Goal: Check status: Check status

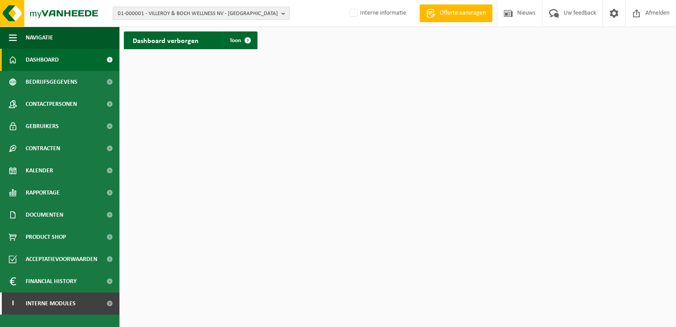
click at [160, 11] on span "01-000001 - VILLEROY & BOCH WELLNESS NV - ROESELARE" at bounding box center [198, 13] width 160 height 13
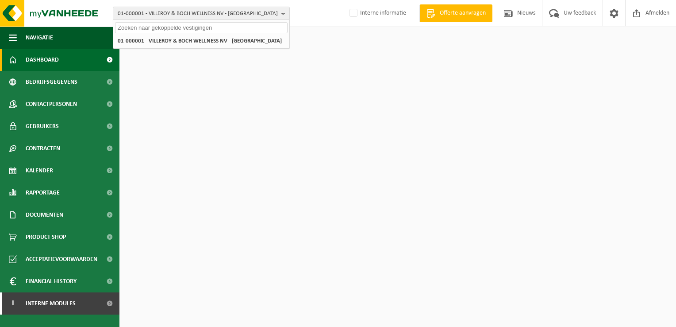
paste input "01-903979"
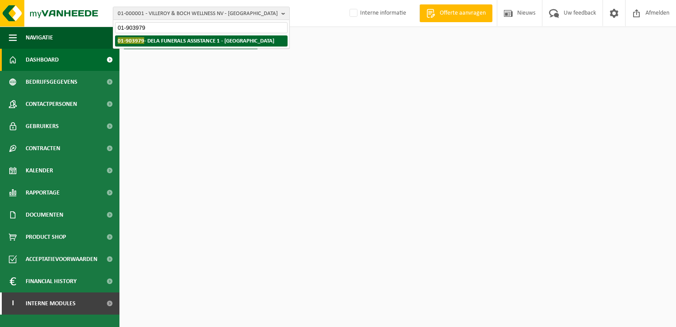
type input "01-903979"
click at [165, 43] on strong "01-903979 - DELA FUNERALS ASSISTANCE 1 - ANTWERPEN" at bounding box center [196, 40] width 157 height 7
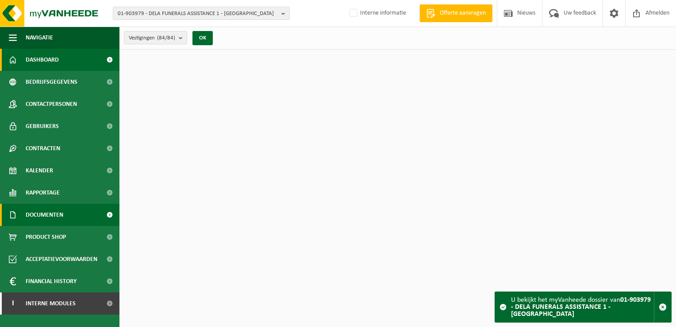
click at [56, 212] on span "Documenten" at bounding box center [45, 215] width 38 height 22
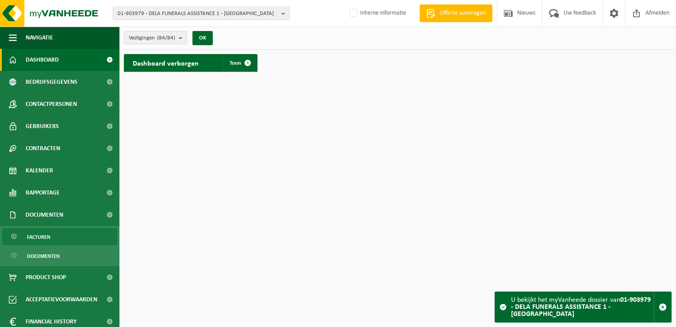
click at [64, 238] on link "Facturen" at bounding box center [59, 236] width 115 height 17
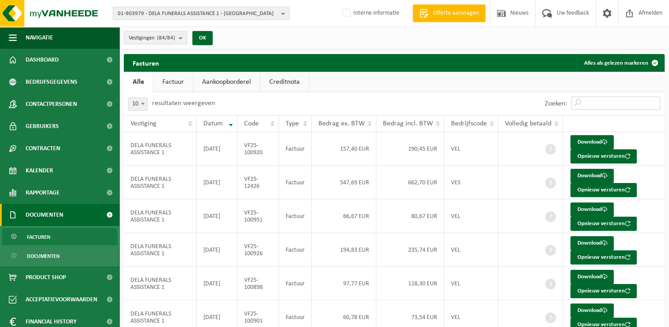
drag, startPoint x: 609, startPoint y: 104, endPoint x: 603, endPoint y: 75, distance: 30.3
click at [609, 104] on input "Zoeken:" at bounding box center [616, 102] width 89 height 13
paste input "VF25-109933"
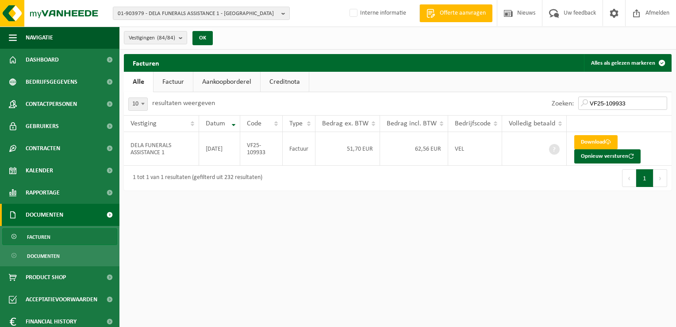
type input "VF25-109933"
